Goal: Task Accomplishment & Management: Use online tool/utility

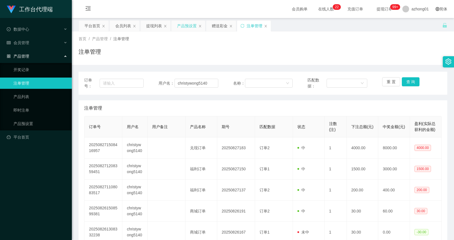
click at [188, 28] on div "产品预设置" at bounding box center [187, 25] width 20 height 11
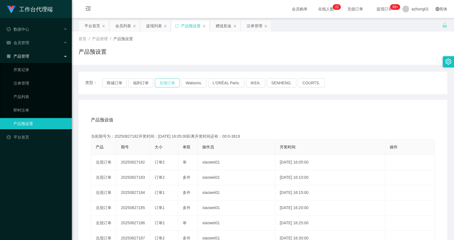
click at [158, 82] on button "兑现订单" at bounding box center [167, 82] width 25 height 9
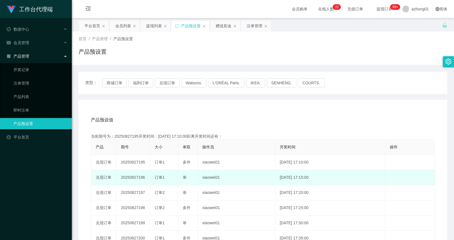
click at [168, 175] on tr "兑现订单 20250827196 订单1 单 xiaowei01 [DATE] 17:15:00 编 辑 限制投注" at bounding box center [263, 177] width 344 height 15
click at [168, 175] on div "订单1" at bounding box center [164, 177] width 19 height 6
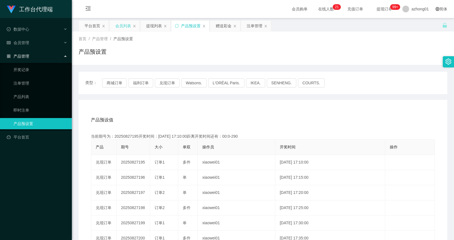
click at [116, 31] on div "会员列表" at bounding box center [123, 25] width 16 height 11
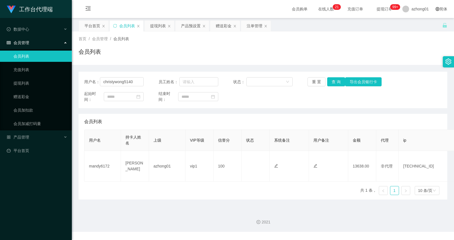
click at [135, 86] on div "用户名： christywong5140 员工姓名： 状态： 重 置 查 询 导出会员银行卡 起始时间： 结束时间：" at bounding box center [263, 90] width 369 height 36
click at [135, 84] on input "christywong5140" at bounding box center [122, 81] width 44 height 9
paste input "mandy6172"
type input "mandy6172"
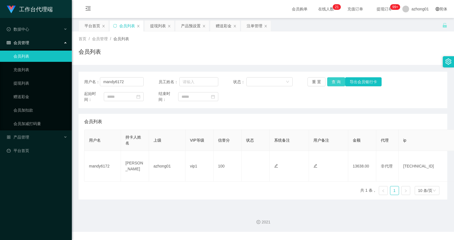
click at [331, 77] on button "查 询" at bounding box center [336, 81] width 18 height 9
click at [333, 84] on button "查 询" at bounding box center [336, 81] width 18 height 9
click at [162, 27] on div "提现列表" at bounding box center [158, 25] width 16 height 11
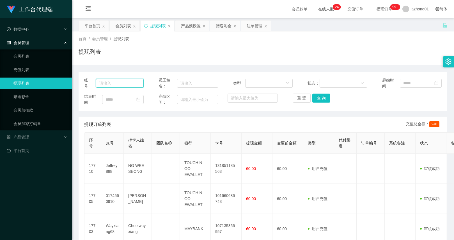
click at [137, 86] on input "text" at bounding box center [120, 83] width 48 height 9
paste input "mandy6172"
type input "mandy6172"
click at [322, 100] on button "查 询" at bounding box center [321, 97] width 18 height 9
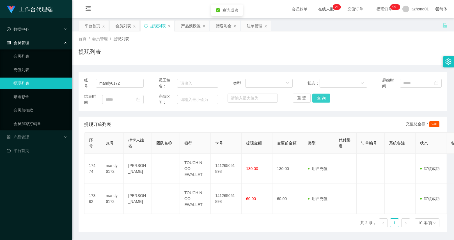
click at [322, 99] on button "查 询" at bounding box center [321, 97] width 18 height 9
click at [322, 99] on div "重 置 查 询" at bounding box center [322, 97] width 59 height 9
click at [322, 99] on button "查 询" at bounding box center [321, 97] width 18 height 9
click at [322, 99] on div "重 置 查 询" at bounding box center [322, 97] width 59 height 9
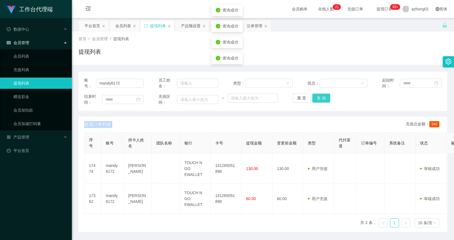
click at [322, 99] on button "查 询" at bounding box center [321, 97] width 18 height 9
click at [322, 99] on div "重 置 查 询" at bounding box center [322, 97] width 59 height 9
click at [322, 99] on button "查 询" at bounding box center [321, 97] width 18 height 9
click at [322, 99] on div "重 置 查 询" at bounding box center [322, 97] width 59 height 9
click at [322, 99] on button "查 询" at bounding box center [321, 97] width 18 height 9
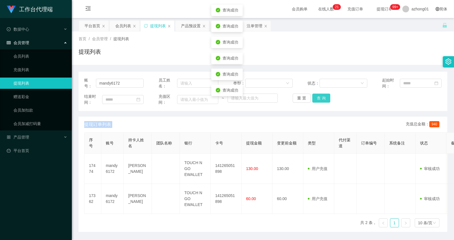
click at [322, 99] on div "重 置 查 询" at bounding box center [322, 97] width 59 height 9
click at [325, 130] on div "提现订单列表 充值总金额： 940" at bounding box center [262, 124] width 357 height 16
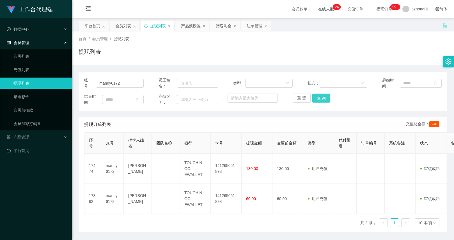
click at [314, 97] on button "查 询" at bounding box center [321, 97] width 18 height 9
click at [314, 97] on div "重 置 查 询" at bounding box center [322, 97] width 59 height 9
click at [314, 97] on button "查 询" at bounding box center [324, 97] width 24 height 9
click at [314, 97] on div "重 置 查 询" at bounding box center [322, 97] width 59 height 9
click at [314, 97] on button "查 询" at bounding box center [321, 97] width 18 height 9
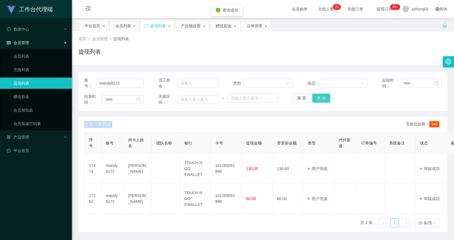
click at [314, 97] on div "重 置 查 询" at bounding box center [322, 97] width 59 height 9
click at [314, 97] on button "查 询" at bounding box center [321, 97] width 18 height 9
click at [314, 97] on div "重 置 查 询" at bounding box center [322, 97] width 59 height 9
click at [314, 97] on button "查 询" at bounding box center [321, 97] width 18 height 9
click at [314, 97] on div "重 置 查 询" at bounding box center [322, 97] width 59 height 9
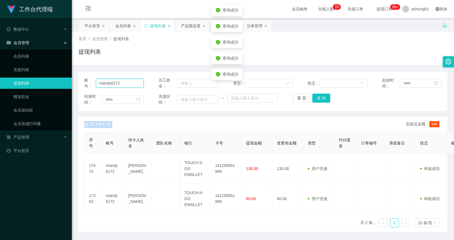
click at [131, 85] on input "mandy6172" at bounding box center [120, 83] width 48 height 9
click at [146, 27] on icon "图标: sync" at bounding box center [146, 26] width 4 height 4
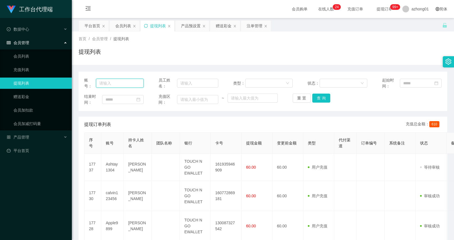
drag, startPoint x: 130, startPoint y: 84, endPoint x: 238, endPoint y: 85, distance: 108.0
click at [130, 84] on input "text" at bounding box center [120, 83] width 48 height 9
paste input "mandy6172"
type input "mandy6172"
click at [321, 103] on div "结束时间： 充值区间： ~ 重 置 查 询" at bounding box center [262, 99] width 357 height 12
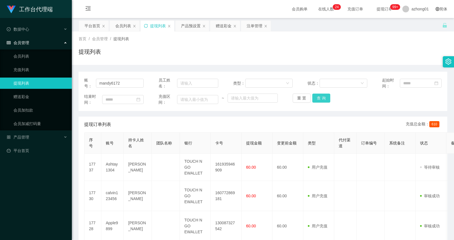
click at [323, 102] on button "查 询" at bounding box center [321, 97] width 18 height 9
click at [325, 100] on button "查 询" at bounding box center [321, 97] width 18 height 9
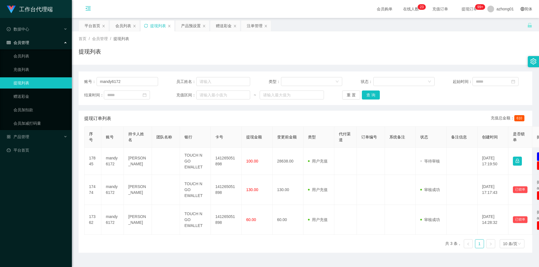
click at [86, 9] on icon "图标: menu-fold" at bounding box center [88, 9] width 6 height 6
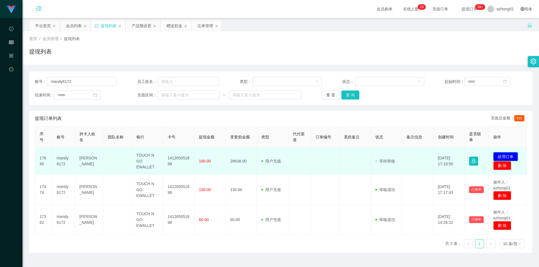
click at [454, 155] on button "处理订单" at bounding box center [505, 156] width 25 height 9
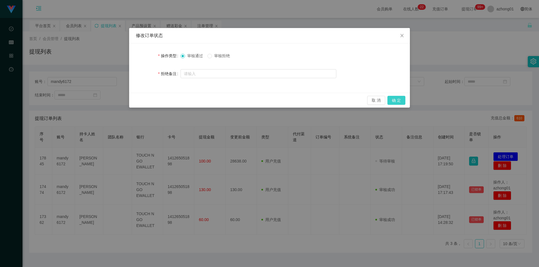
click at [401, 104] on button "确 定" at bounding box center [396, 100] width 18 height 9
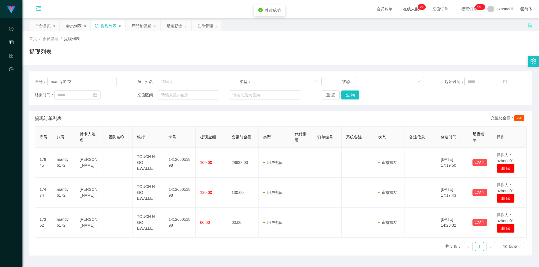
click at [36, 8] on icon "图标: menu-unfold" at bounding box center [38, 8] width 5 height 4
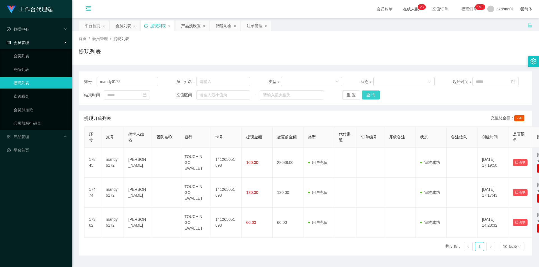
click at [371, 95] on button "查 询" at bounding box center [371, 95] width 18 height 9
click at [371, 95] on div "重 置 查 询" at bounding box center [379, 95] width 74 height 9
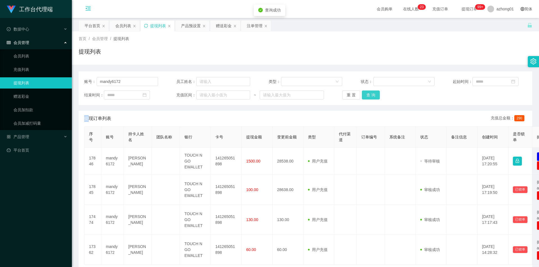
click at [371, 95] on button "查 询" at bounding box center [371, 95] width 18 height 9
click at [371, 95] on div "重 置 查 询" at bounding box center [379, 95] width 74 height 9
click at [371, 95] on button "查 询" at bounding box center [371, 95] width 18 height 9
click at [371, 95] on div "重 置 查 询" at bounding box center [379, 95] width 74 height 9
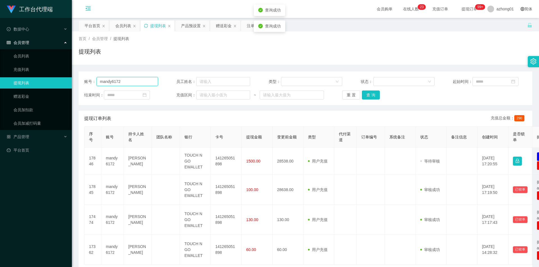
click at [129, 77] on input "mandy6172" at bounding box center [127, 81] width 61 height 9
click at [145, 79] on input "mandy6172" at bounding box center [127, 81] width 61 height 9
click at [370, 95] on button "查 询" at bounding box center [371, 95] width 18 height 9
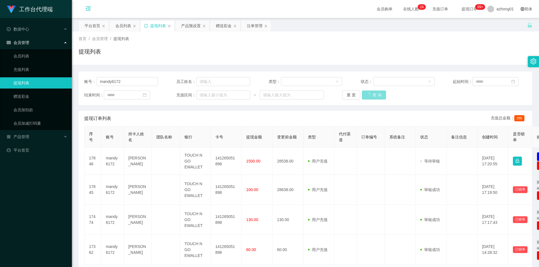
click at [370, 95] on div "重 置 查 询" at bounding box center [379, 95] width 74 height 9
click at [370, 95] on button "查 询" at bounding box center [374, 95] width 24 height 9
click at [370, 95] on div "重 置 查 询" at bounding box center [379, 95] width 74 height 9
click at [370, 95] on button "查 询" at bounding box center [374, 95] width 24 height 9
click at [370, 95] on div "重 置 查 询" at bounding box center [379, 95] width 74 height 9
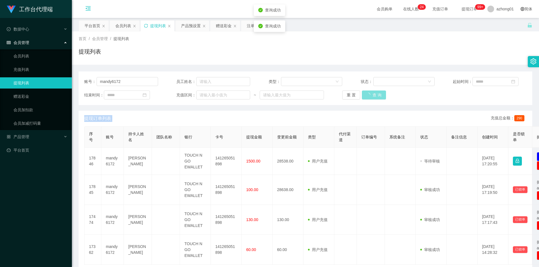
click at [370, 95] on button "查 询" at bounding box center [374, 95] width 24 height 9
click at [370, 95] on div "重 置 查 询" at bounding box center [379, 95] width 74 height 9
click at [370, 95] on button "查 询" at bounding box center [374, 95] width 24 height 9
click at [365, 137] on span "订单编号" at bounding box center [369, 137] width 16 height 4
click at [366, 97] on button "查 询" at bounding box center [371, 95] width 18 height 9
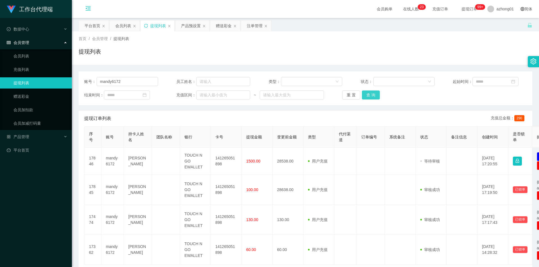
click at [366, 97] on div "重 置 查 询" at bounding box center [379, 95] width 74 height 9
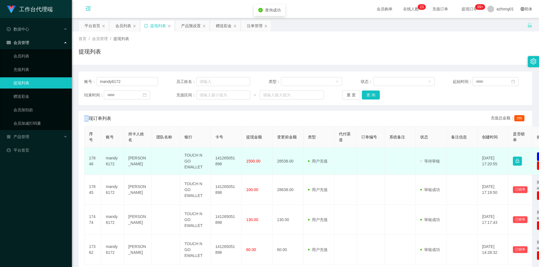
click at [284, 165] on td "28538.00" at bounding box center [287, 161] width 31 height 27
click at [114, 156] on td "mandy6172" at bounding box center [112, 161] width 22 height 27
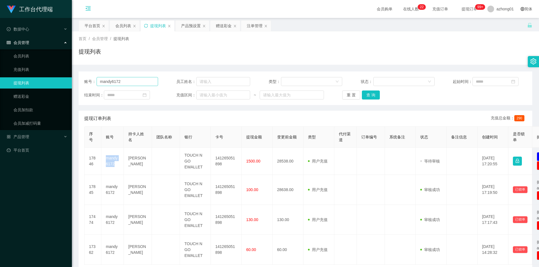
copy td "mandy6172"
click at [123, 84] on input "mandy6172" at bounding box center [127, 81] width 61 height 9
click at [127, 28] on div "会员列表" at bounding box center [123, 25] width 16 height 11
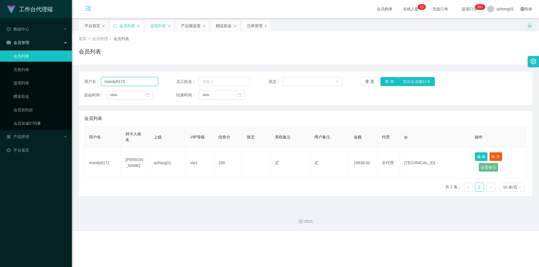
click at [138, 81] on input "mandy6172" at bounding box center [129, 81] width 57 height 9
click at [391, 85] on button "查 询" at bounding box center [389, 81] width 18 height 9
click at [156, 27] on div "提现列表" at bounding box center [158, 25] width 16 height 11
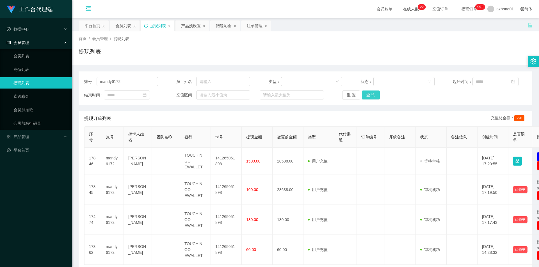
click at [371, 96] on button "查 询" at bounding box center [371, 95] width 18 height 9
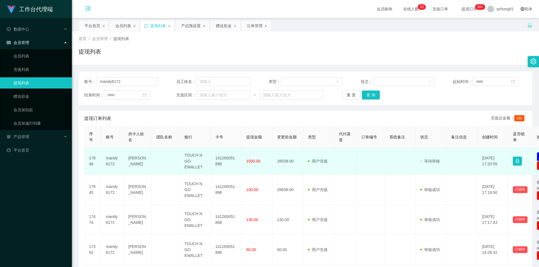
click at [447, 167] on td at bounding box center [461, 161] width 31 height 27
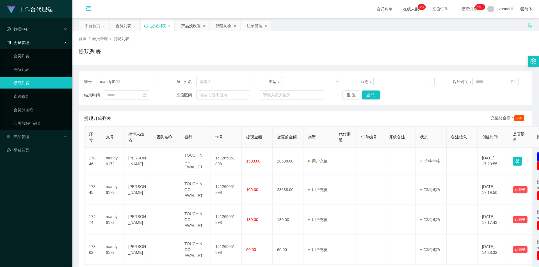
click at [92, 10] on icon "图标: menu-fold" at bounding box center [88, 9] width 19 height 18
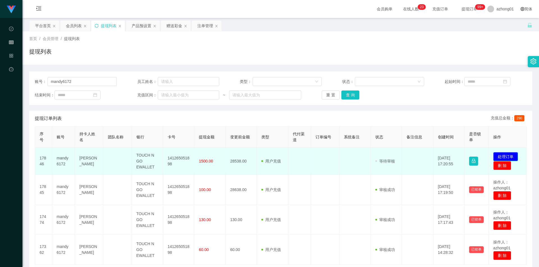
click at [454, 157] on button "处理订单" at bounding box center [505, 156] width 25 height 9
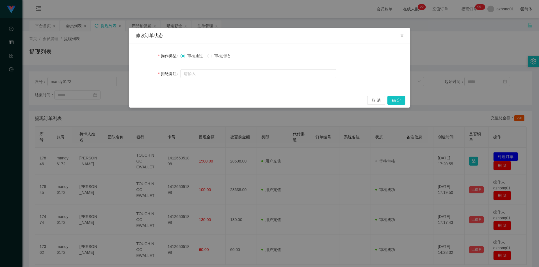
click at [223, 57] on span "审核拒绝" at bounding box center [222, 56] width 20 height 4
click at [228, 72] on input "text" at bounding box center [258, 73] width 156 height 9
paste input "您的提款未按规定顺序提交。根据监管要求，必须立即对冲。请在收到此通知后的24小时内完成指定的对冲操作，以免账户被冻结。对冲金额为您账户余额的50%（RM142…"
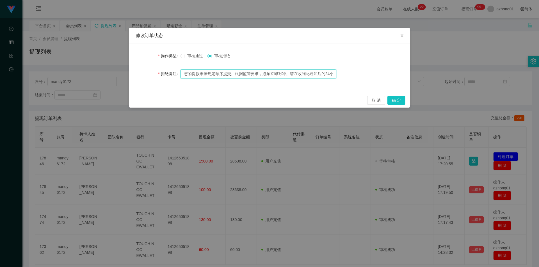
scroll to position [0, 233]
type input "您的提款未按规定顺序提交。根据监管要求，必须立即对冲。请在收到此通知后的24小时内完成指定的对冲操作，以免账户被冻结。对冲金额为您账户余额的50%（RM142…"
click at [398, 101] on button "确 定" at bounding box center [396, 100] width 18 height 9
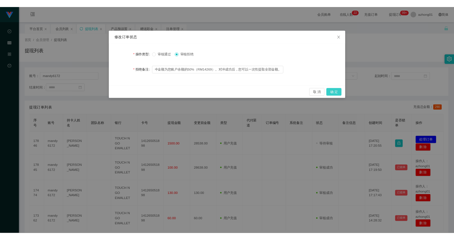
scroll to position [0, 0]
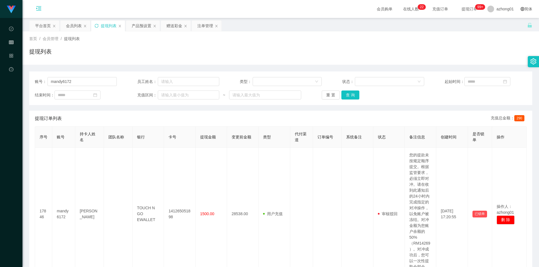
click at [38, 9] on icon "图标: menu-unfold" at bounding box center [39, 9] width 6 height 6
